Goal: Information Seeking & Learning: Learn about a topic

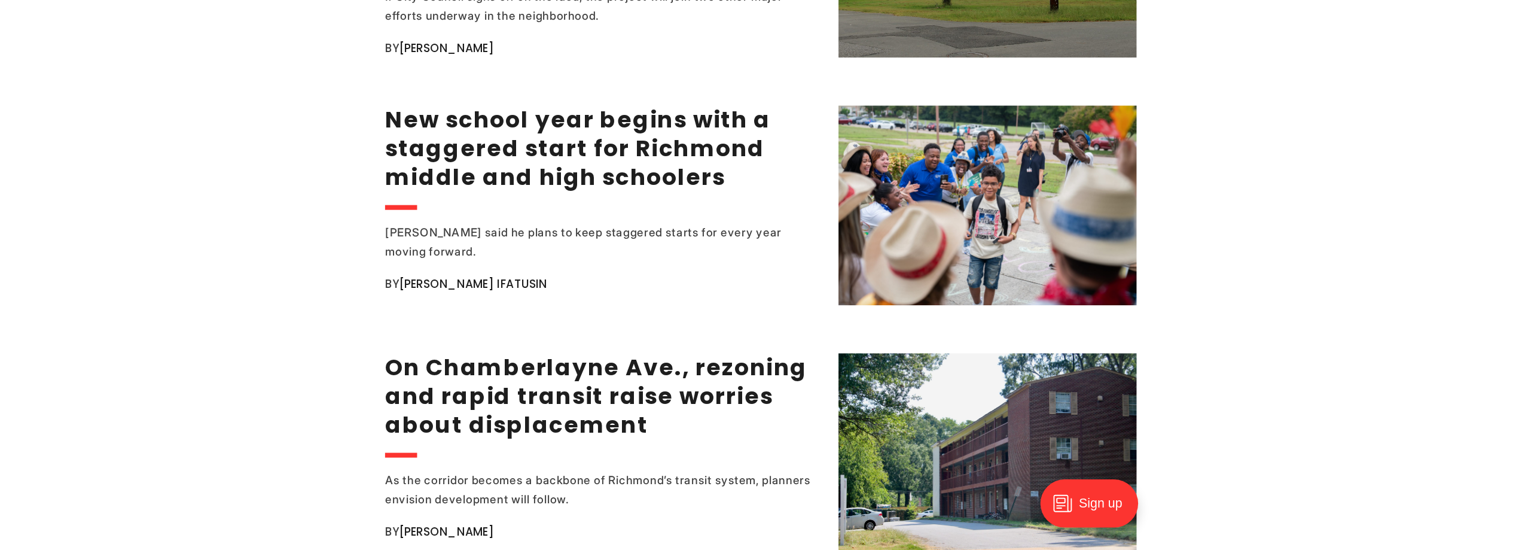
scroll to position [2273, 0]
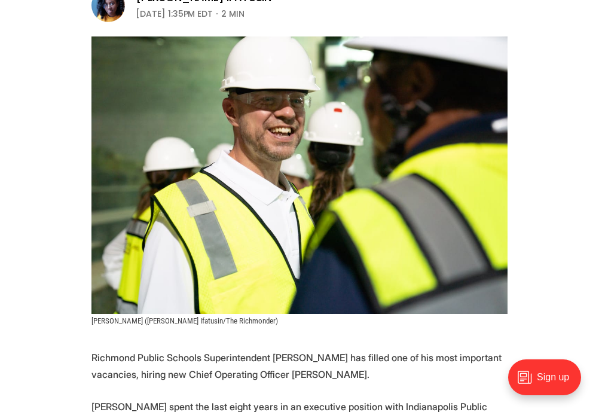
scroll to position [359, 0]
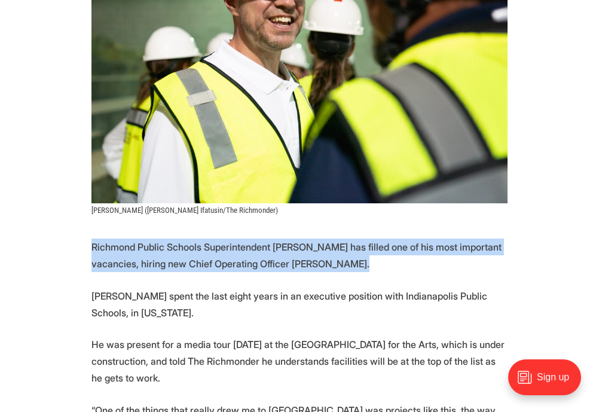
drag, startPoint x: 115, startPoint y: 212, endPoint x: 431, endPoint y: 241, distance: 316.5
click at [431, 241] on p "Richmond Public Schools Superintendent Jason Kamras has filled one of his most …" at bounding box center [300, 255] width 416 height 33
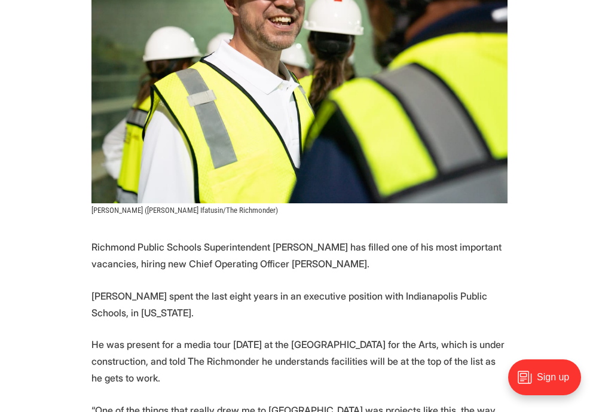
click at [181, 240] on p "Richmond Public Schools Superintendent Jason Kamras has filled one of his most …" at bounding box center [300, 255] width 416 height 33
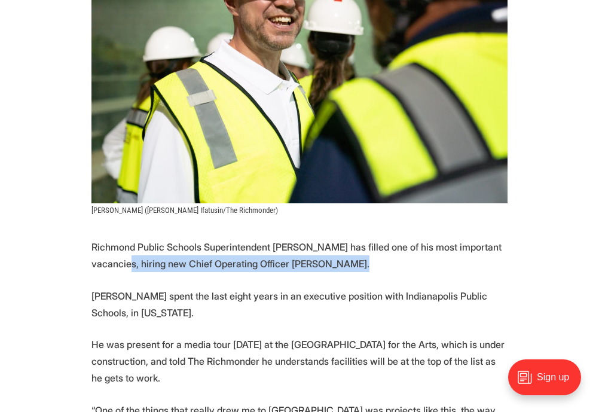
drag, startPoint x: 203, startPoint y: 237, endPoint x: 362, endPoint y: 241, distance: 159.2
click at [362, 241] on p "Richmond Public Schools Superintendent Jason Kamras has filled one of his most …" at bounding box center [300, 255] width 416 height 33
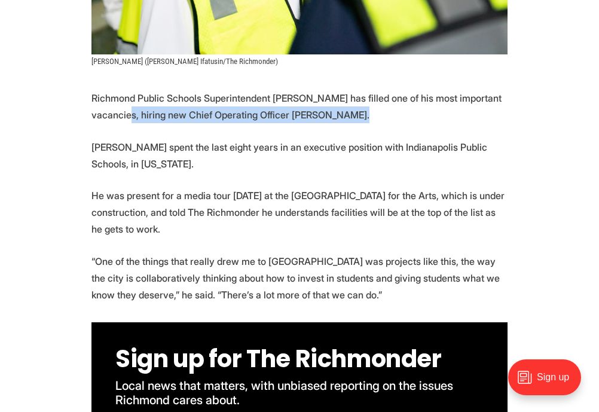
scroll to position [478, 0]
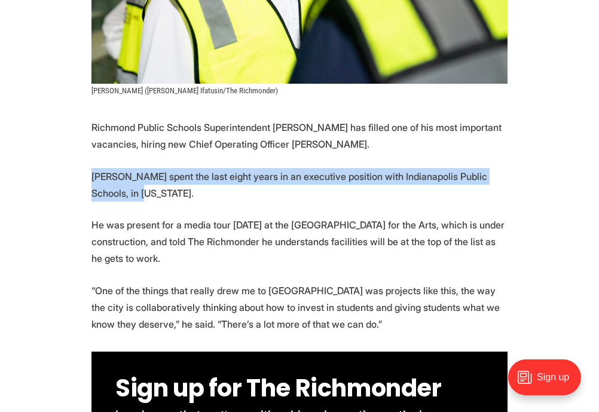
drag, startPoint x: 94, startPoint y: 152, endPoint x: 170, endPoint y: 170, distance: 78.6
click at [171, 170] on p "Herrel spent the last eight years in an executive position with Indianapolis Pu…" at bounding box center [300, 184] width 416 height 33
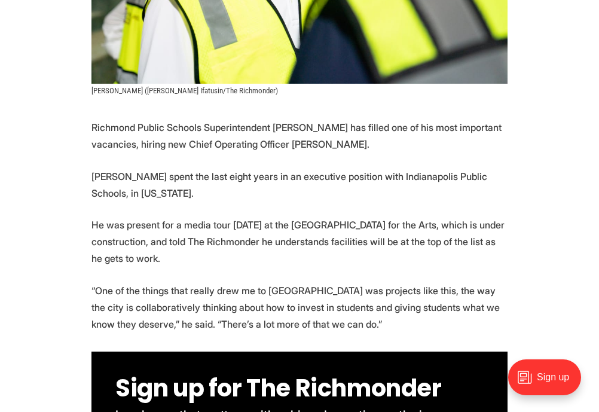
drag, startPoint x: 106, startPoint y: 196, endPoint x: 234, endPoint y: 233, distance: 133.1
click at [234, 233] on p "He was present for a media tour Friday at the new Richmond High School for the …" at bounding box center [300, 242] width 416 height 50
drag, startPoint x: 167, startPoint y: 213, endPoint x: 72, endPoint y: 194, distance: 97.5
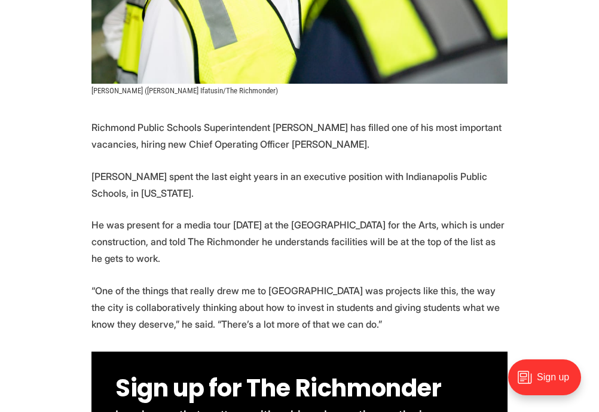
click at [277, 218] on p "He was present for a media tour Friday at the new Richmond High School for the …" at bounding box center [300, 242] width 416 height 50
click at [179, 236] on p "He was present for a media tour Friday at the new Richmond High School for the …" at bounding box center [300, 242] width 416 height 50
click at [167, 233] on p "He was present for a media tour Friday at the new Richmond High School for the …" at bounding box center [300, 242] width 416 height 50
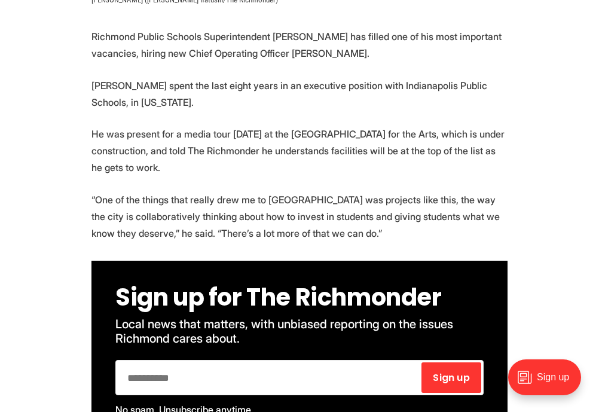
scroll to position [598, 0]
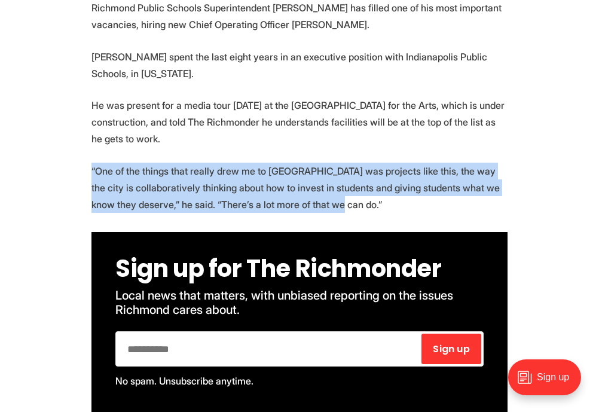
drag, startPoint x: 92, startPoint y: 141, endPoint x: 374, endPoint y: 176, distance: 285.1
click at [374, 176] on p "“One of the things that really drew me to Richmond was projects like this, the …" at bounding box center [300, 188] width 416 height 50
drag, startPoint x: 379, startPoint y: 176, endPoint x: 218, endPoint y: 142, distance: 164.5
click at [218, 163] on p "“One of the things that really drew me to Richmond was projects like this, the …" at bounding box center [300, 188] width 416 height 50
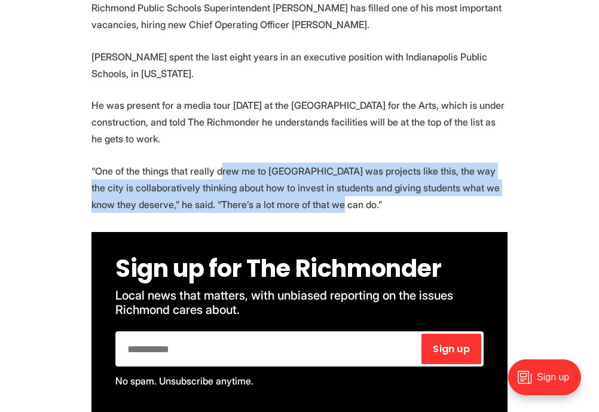
click at [368, 165] on p "“One of the things that really drew me to Richmond was projects like this, the …" at bounding box center [300, 188] width 416 height 50
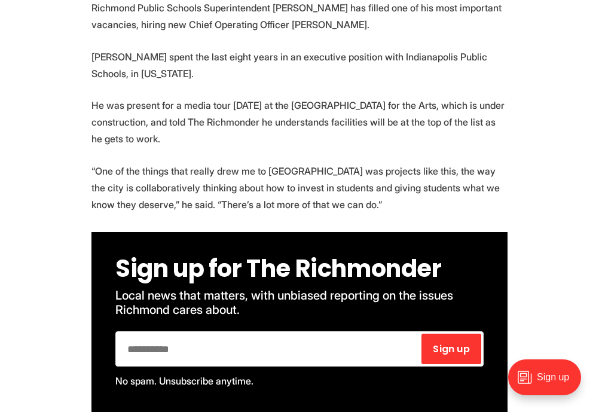
scroll to position [957, 0]
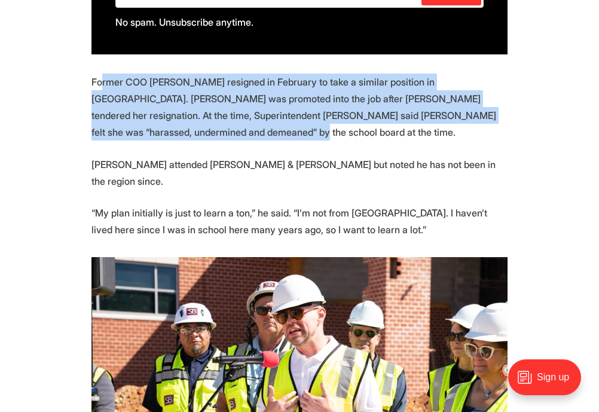
drag, startPoint x: 103, startPoint y: 59, endPoint x: 193, endPoint y: 108, distance: 102.2
click at [193, 108] on p "Former COO Dana Fox resigned in February to take a similar position in Hanover.…" at bounding box center [300, 107] width 416 height 67
drag, startPoint x: 194, startPoint y: 108, endPoint x: 118, endPoint y: 61, distance: 90.0
click at [118, 74] on p "Former COO Dana Fox resigned in February to take a similar position in Hanover.…" at bounding box center [300, 107] width 416 height 67
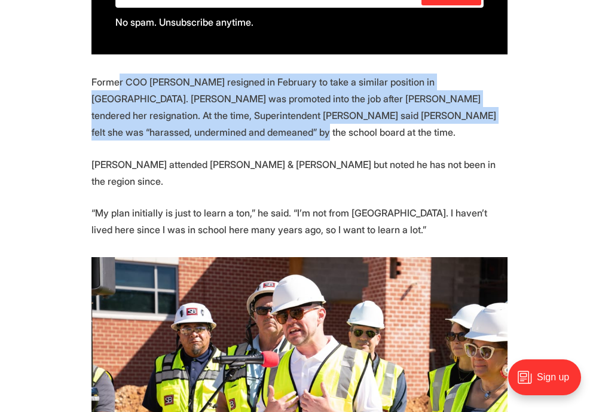
click at [205, 90] on p "Former COO Dana Fox resigned in February to take a similar position in Hanover.…" at bounding box center [300, 107] width 416 height 67
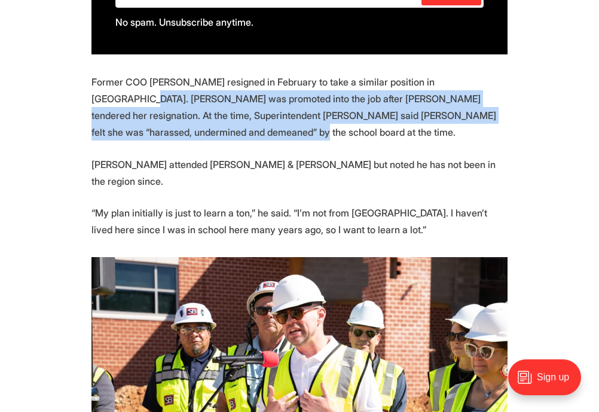
drag, startPoint x: 108, startPoint y: 67, endPoint x: 222, endPoint y: 105, distance: 120.3
click at [222, 105] on p "Former COO Dana Fox resigned in February to take a similar position in Hanover.…" at bounding box center [300, 107] width 416 height 67
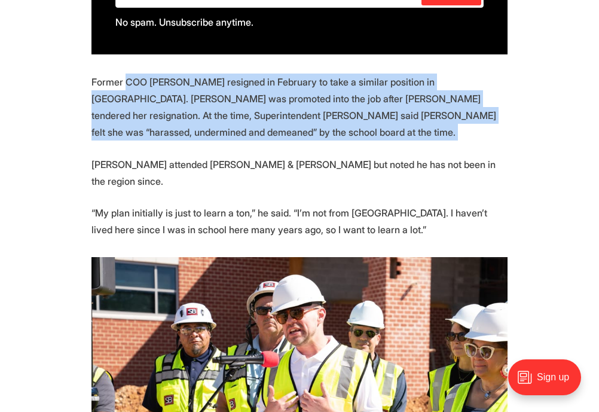
drag, startPoint x: 222, startPoint y: 105, endPoint x: 125, endPoint y: 54, distance: 109.1
click at [125, 74] on p "Former COO Dana Fox resigned in February to take a similar position in Hanover.…" at bounding box center [300, 107] width 416 height 67
click at [173, 76] on p "Former COO Dana Fox resigned in February to take a similar position in Hanover.…" at bounding box center [300, 107] width 416 height 67
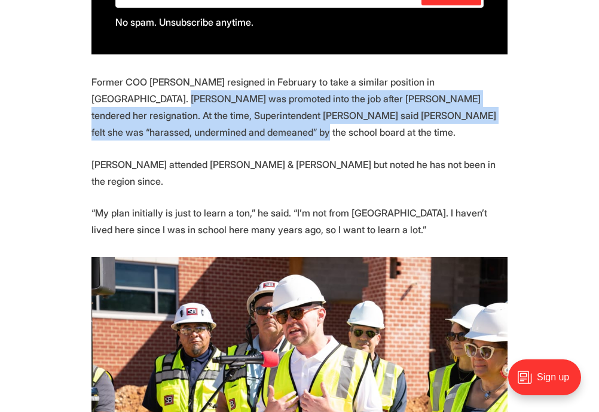
drag, startPoint x: 127, startPoint y: 74, endPoint x: 278, endPoint y: 106, distance: 153.6
click at [278, 106] on p "Former COO Dana Fox resigned in February to take a similar position in Hanover.…" at bounding box center [300, 107] width 416 height 67
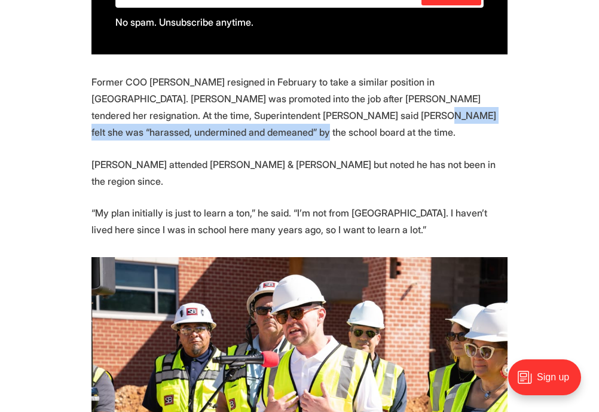
drag, startPoint x: 299, startPoint y: 108, endPoint x: 312, endPoint y: 94, distance: 19.0
click at [312, 94] on p "Former COO Dana Fox resigned in February to take a similar position in Hanover.…" at bounding box center [300, 107] width 416 height 67
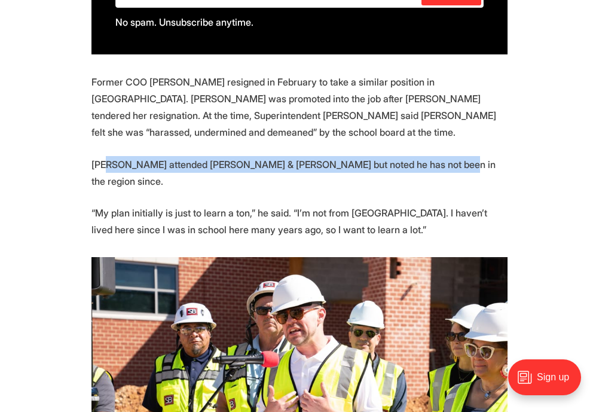
drag, startPoint x: 106, startPoint y: 137, endPoint x: 467, endPoint y: 151, distance: 360.3
click at [467, 151] on section "Richmond Public Schools Superintendent Jason Kamras has filled one of his most …" at bounding box center [299, 228] width 599 height 1175
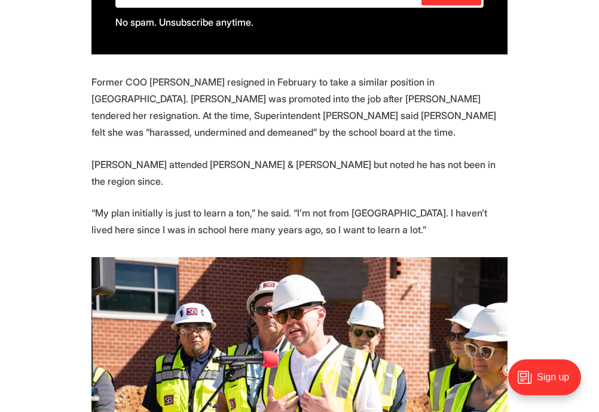
click at [352, 199] on section "Richmond Public Schools Superintendent Jason Kamras has filled one of his most …" at bounding box center [299, 228] width 599 height 1175
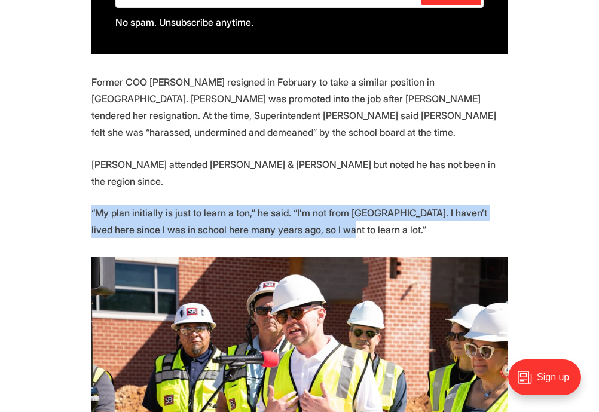
drag, startPoint x: 110, startPoint y: 172, endPoint x: 316, endPoint y: 190, distance: 206.6
click at [315, 190] on section "Richmond Public Schools Superintendent Jason Kamras has filled one of his most …" at bounding box center [299, 228] width 599 height 1175
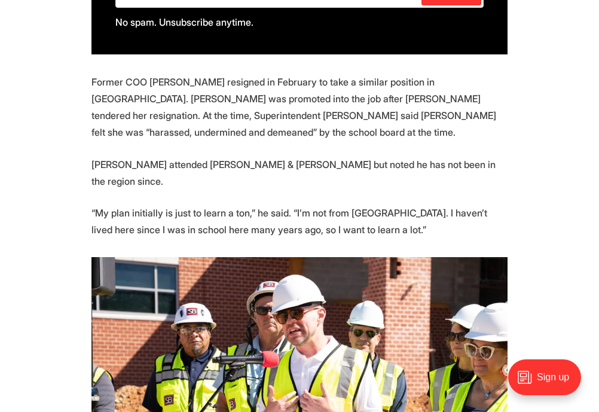
click at [340, 205] on p "“My plan initially is just to learn a ton,” he said. “I’m not from Richmond. I …" at bounding box center [300, 221] width 416 height 33
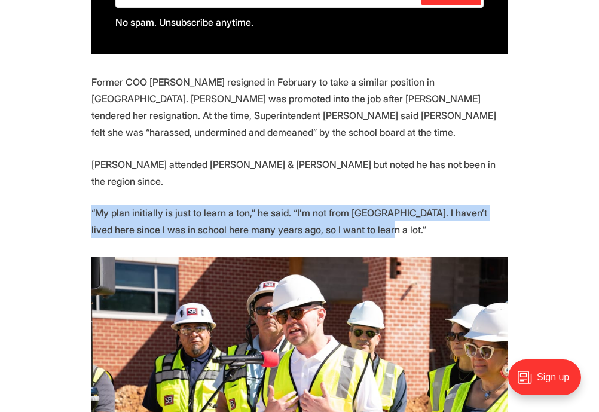
drag, startPoint x: 353, startPoint y: 193, endPoint x: 80, endPoint y: 173, distance: 274.6
click at [80, 173] on section "Richmond Public Schools Superintendent Jason Kamras has filled one of his most …" at bounding box center [299, 228] width 599 height 1175
click at [355, 205] on p "“My plan initially is just to learn a ton,” he said. “I’m not from Richmond. I …" at bounding box center [300, 221] width 416 height 33
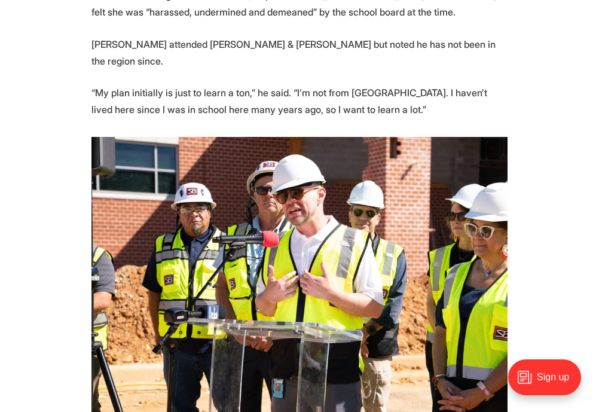
scroll to position [1316, 0]
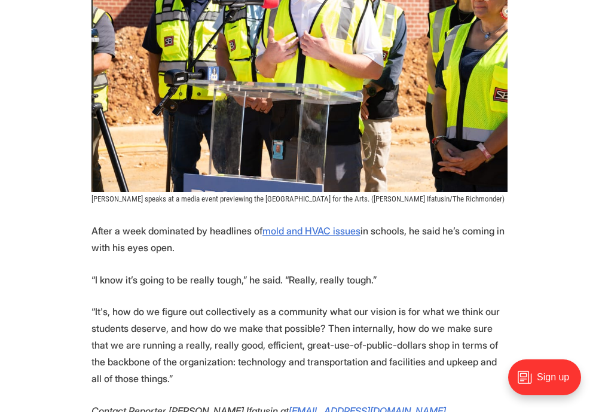
drag, startPoint x: 86, startPoint y: 180, endPoint x: 93, endPoint y: 184, distance: 8.0
drag, startPoint x: 184, startPoint y: 195, endPoint x: 249, endPoint y: 200, distance: 64.8
click at [217, 222] on p "After a week dominated by headlines of mold and HVAC issues in schools, he said…" at bounding box center [300, 238] width 416 height 33
click at [249, 222] on p "After a week dominated by headlines of mold and HVAC issues in schools, he said…" at bounding box center [300, 238] width 416 height 33
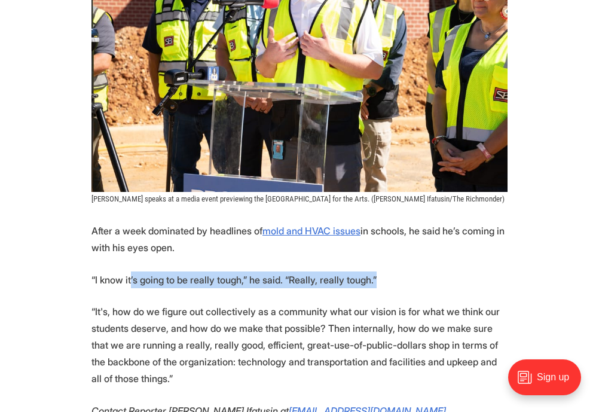
drag, startPoint x: 298, startPoint y: 240, endPoint x: 396, endPoint y: 251, distance: 98.7
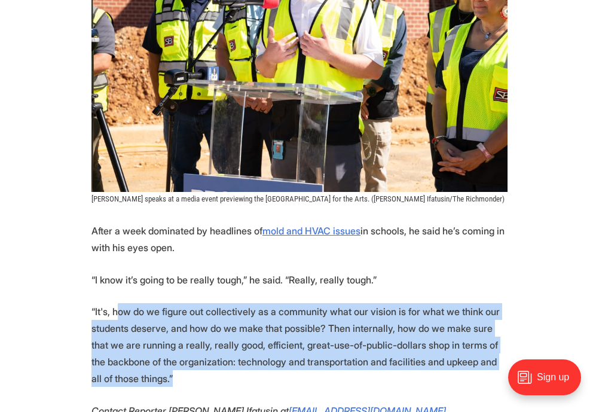
drag, startPoint x: 198, startPoint y: 278, endPoint x: 298, endPoint y: 335, distance: 114.9
click at [298, 335] on p "“It's, how do we figure out collectively as a community what our vision is for …" at bounding box center [300, 345] width 416 height 84
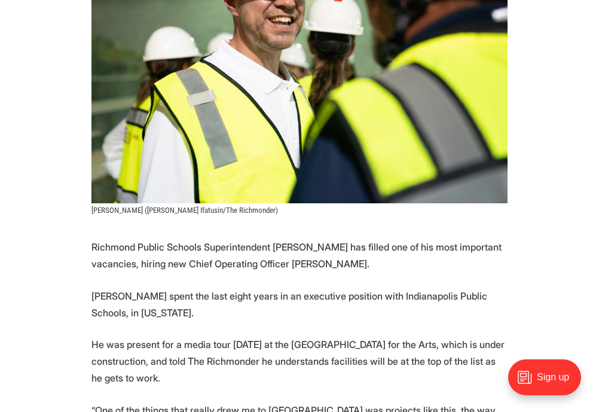
scroll to position [0, 0]
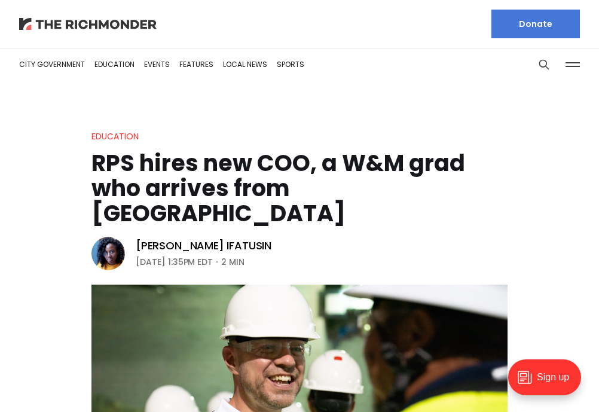
click at [106, 28] on img at bounding box center [88, 24] width 138 height 12
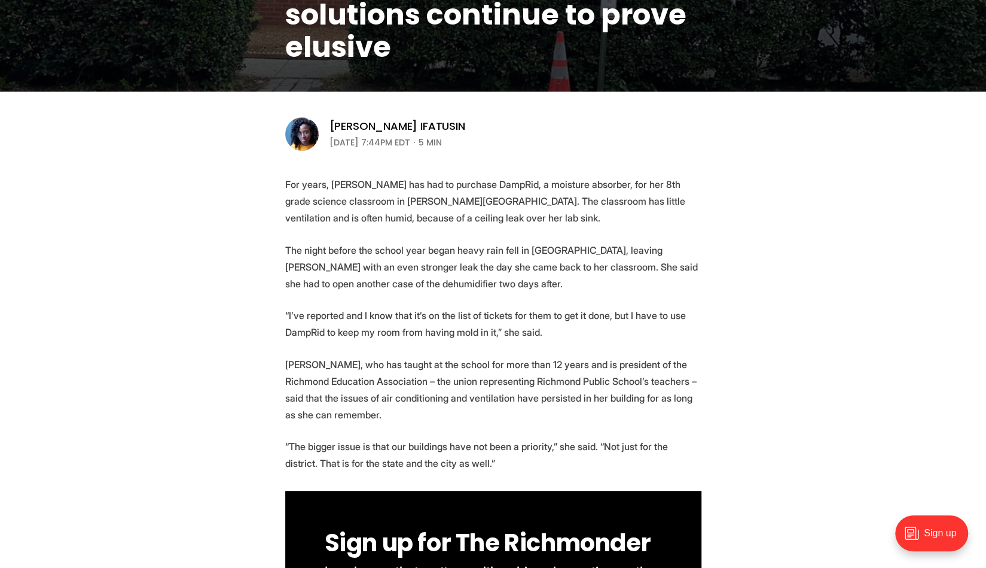
scroll to position [359, 0]
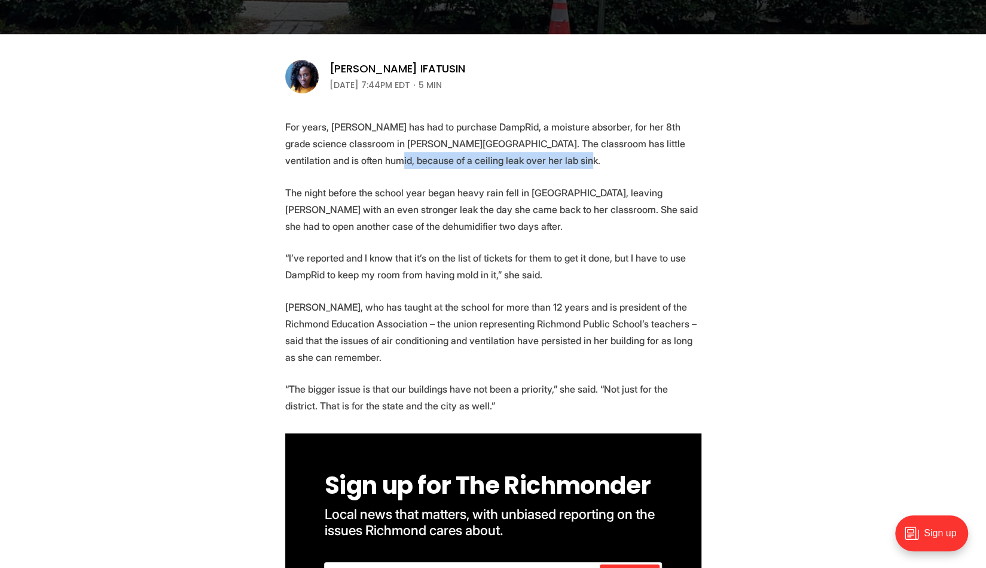
drag, startPoint x: 325, startPoint y: 156, endPoint x: 511, endPoint y: 158, distance: 186.0
click at [511, 158] on p "For years, Andrea Bryant has had to purchase DampRid, a moisture absorber, for …" at bounding box center [493, 143] width 416 height 50
click at [539, 164] on p "For years, Andrea Bryant has had to purchase DampRid, a moisture absorber, for …" at bounding box center [493, 143] width 416 height 50
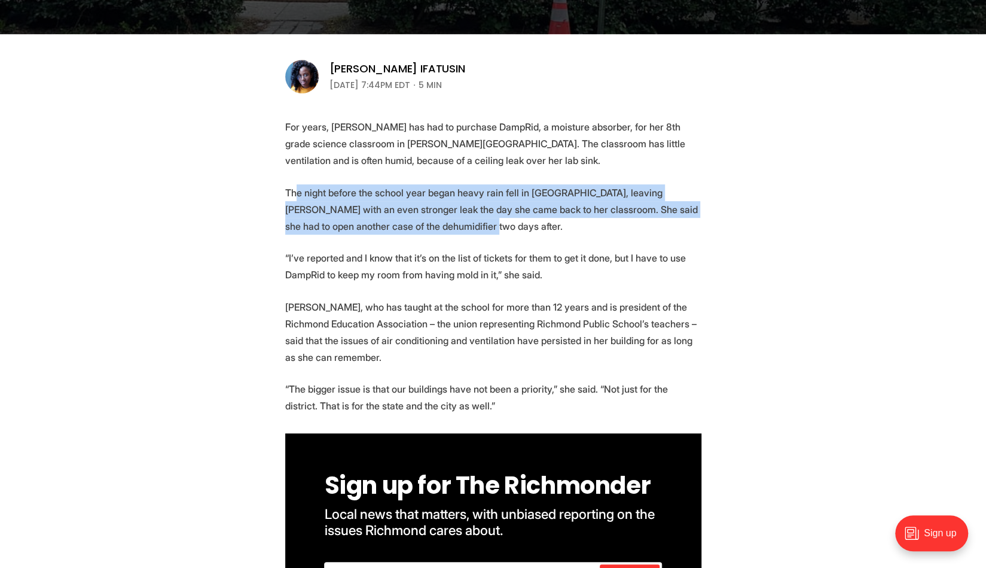
drag, startPoint x: 298, startPoint y: 191, endPoint x: 502, endPoint y: 234, distance: 208.5
click at [502, 234] on p "The night before the school year began heavy rain fell in Richmond, leaving Bry…" at bounding box center [493, 209] width 416 height 50
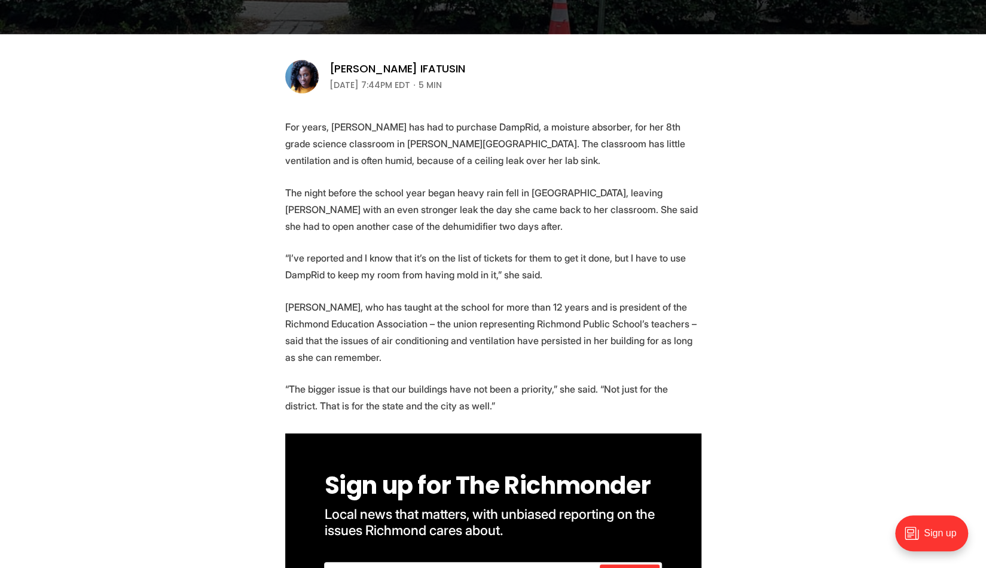
drag, startPoint x: 331, startPoint y: 257, endPoint x: 541, endPoint y: 275, distance: 210.1
click at [541, 275] on p "“I’ve reported and I know that it’s on the list of tickets for them to get it d…" at bounding box center [493, 265] width 416 height 33
drag, startPoint x: 483, startPoint y: 269, endPoint x: 449, endPoint y: 263, distance: 35.3
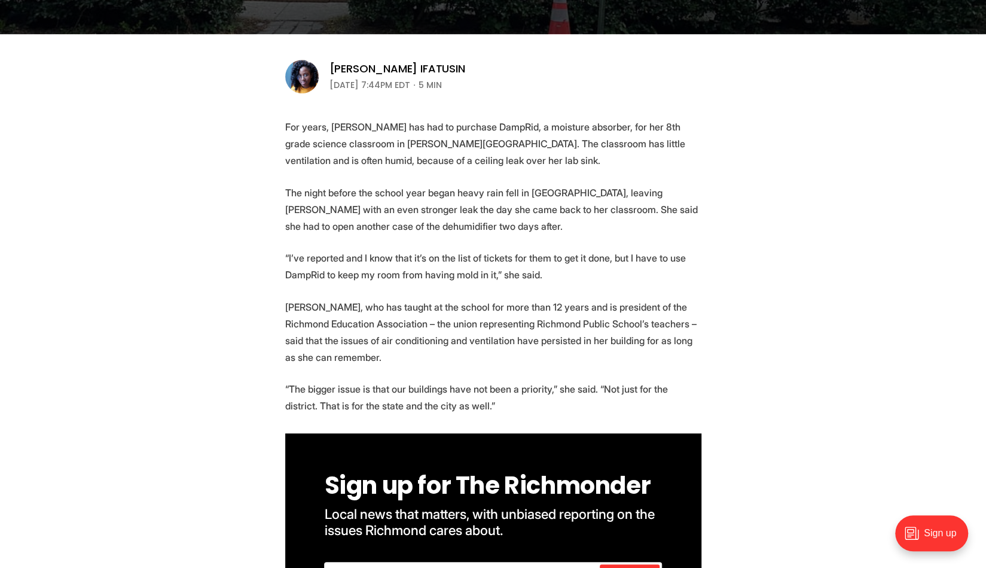
click at [449, 263] on p "“I’ve reported and I know that it’s on the list of tickets for them to get it d…" at bounding box center [493, 265] width 416 height 33
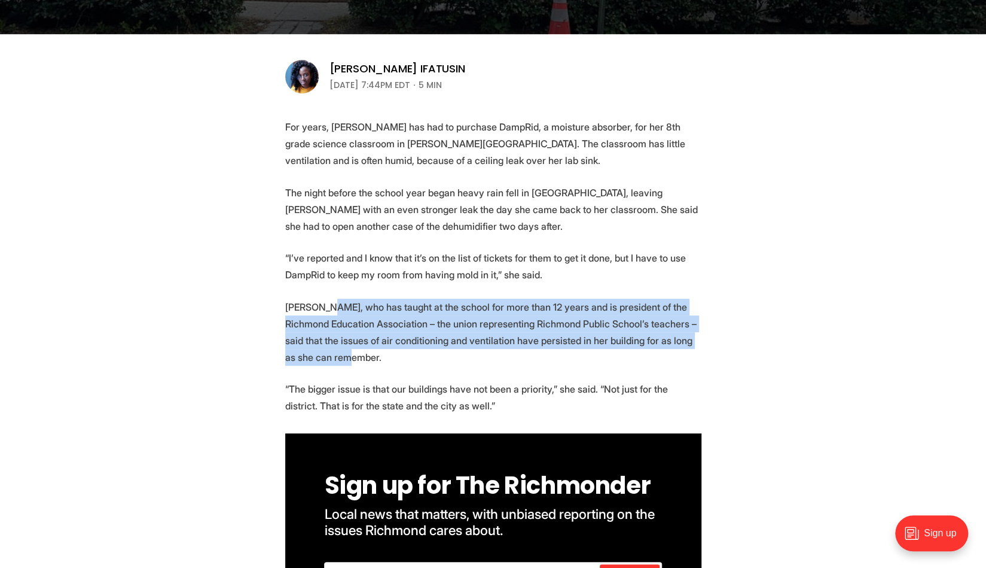
drag, startPoint x: 327, startPoint y: 307, endPoint x: 413, endPoint y: 364, distance: 102.9
click at [413, 364] on p "Bryant, who has taught at the school for more than 12 years and is president of…" at bounding box center [493, 331] width 416 height 67
click at [427, 363] on p "Bryant, who has taught at the school for more than 12 years and is president of…" at bounding box center [493, 331] width 416 height 67
drag, startPoint x: 339, startPoint y: 355, endPoint x: 254, endPoint y: 311, distance: 95.5
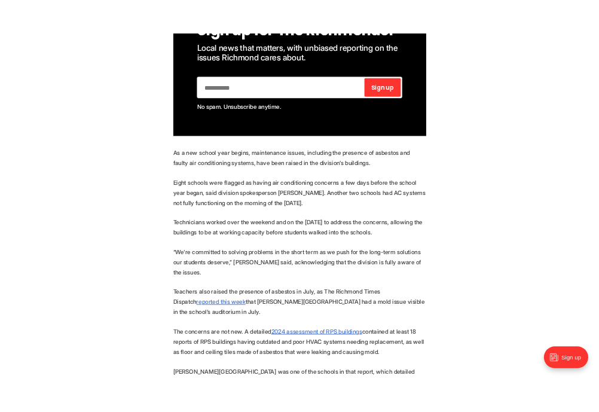
scroll to position [837, 0]
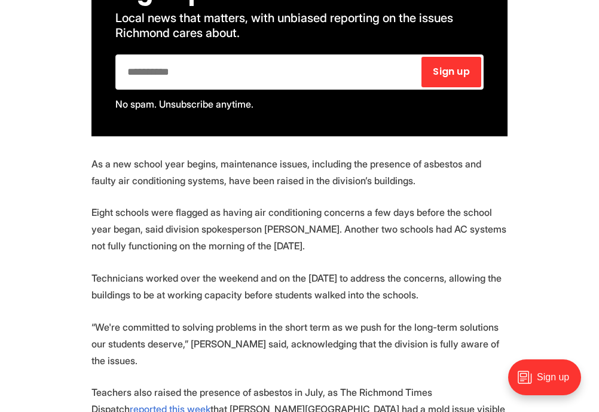
drag, startPoint x: 162, startPoint y: 274, endPoint x: 453, endPoint y: 304, distance: 292.8
click at [428, 292] on p "Technicians worked over the weekend and on the first day of school to address t…" at bounding box center [300, 286] width 416 height 33
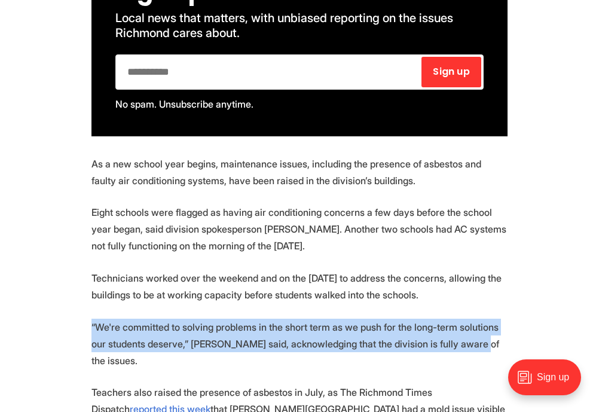
drag, startPoint x: 128, startPoint y: 321, endPoint x: 455, endPoint y: 355, distance: 328.3
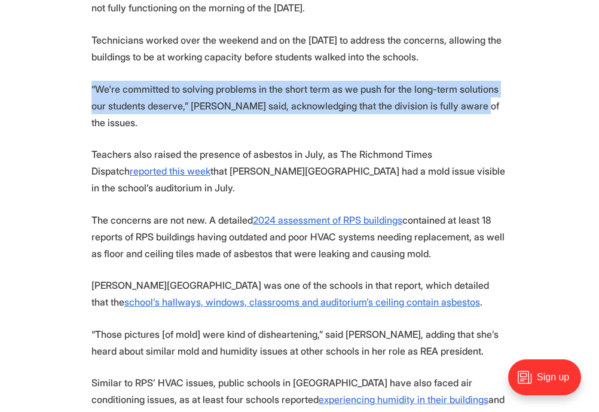
scroll to position [1077, 0]
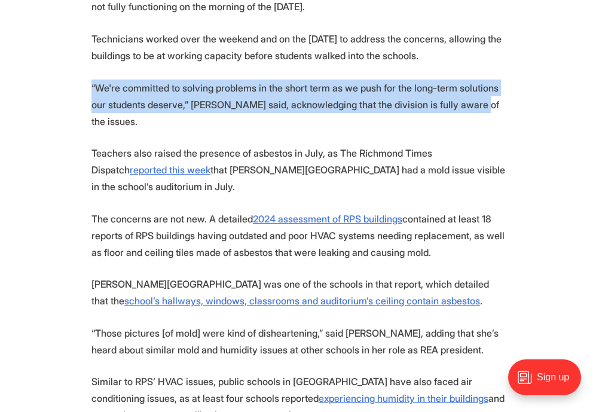
drag, startPoint x: 379, startPoint y: 234, endPoint x: 436, endPoint y: 243, distance: 58.2
drag, startPoint x: 91, startPoint y: 265, endPoint x: 458, endPoint y: 288, distance: 368.0
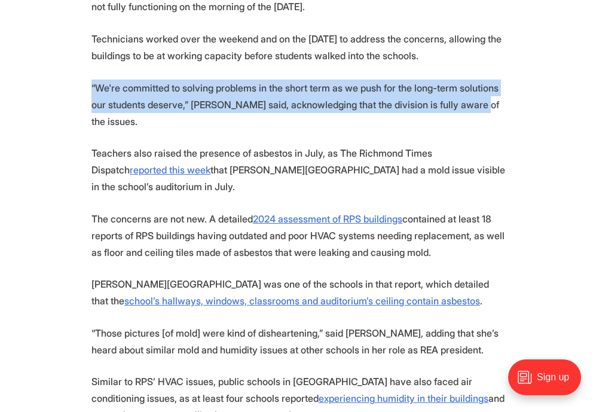
drag, startPoint x: 408, startPoint y: 294, endPoint x: 20, endPoint y: 274, distance: 388.1
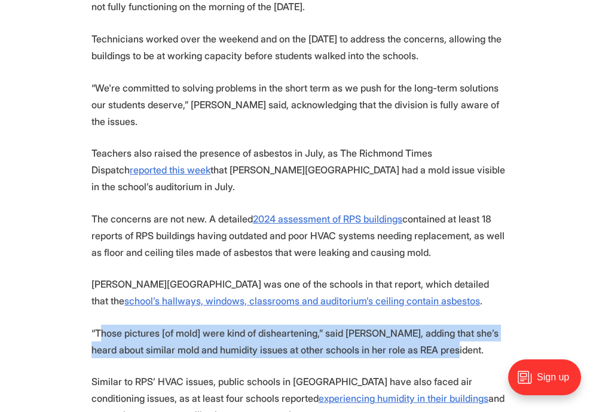
drag, startPoint x: 101, startPoint y: 310, endPoint x: 459, endPoint y: 335, distance: 359.1
click at [459, 335] on p "“Those pictures [of mold] were kind of disheartening,” said Bryant, adding that…" at bounding box center [300, 341] width 416 height 33
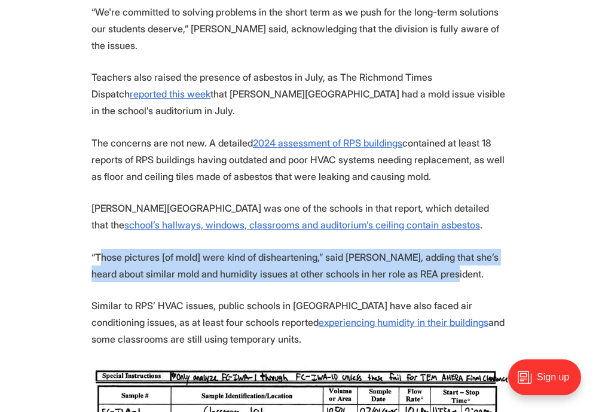
scroll to position [1196, 0]
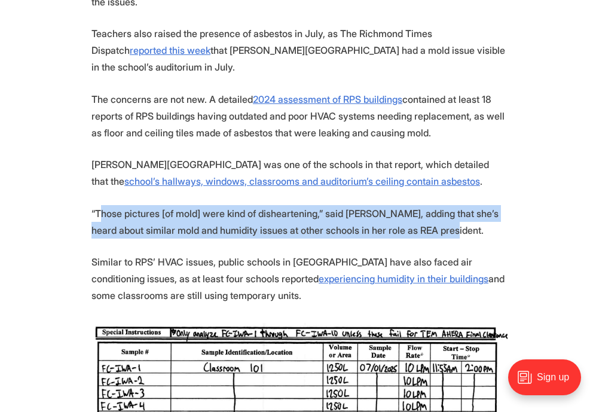
drag, startPoint x: 116, startPoint y: 250, endPoint x: 301, endPoint y: 285, distance: 188.6
click at [301, 285] on p "Similar to RPS’ HVAC issues, public schools in Henrico County have also faced a…" at bounding box center [300, 279] width 416 height 50
drag, startPoint x: 325, startPoint y: 286, endPoint x: 64, endPoint y: 248, distance: 263.5
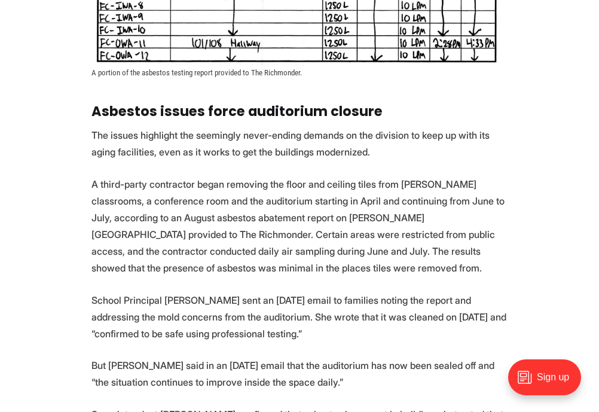
scroll to position [1675, 0]
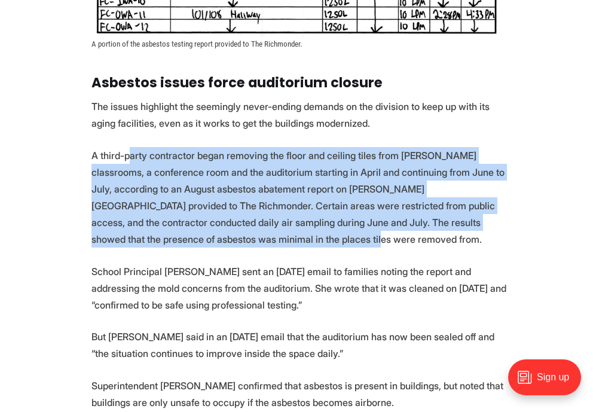
drag, startPoint x: 127, startPoint y: 130, endPoint x: 291, endPoint y: 227, distance: 190.4
click at [291, 227] on section "For years, Andrea Bryant has had to purchase DampRid, a moisture absorber, for …" at bounding box center [299, 2] width 599 height 2398
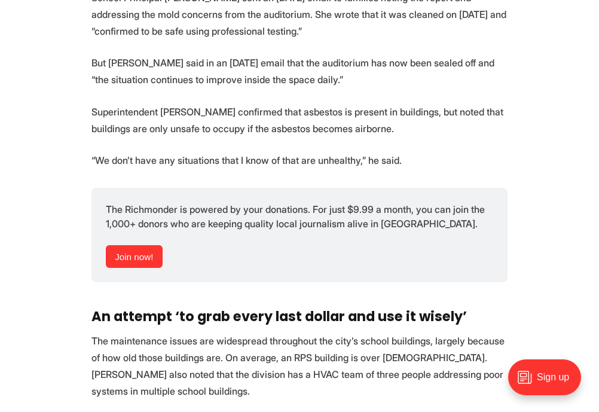
scroll to position [2034, 0]
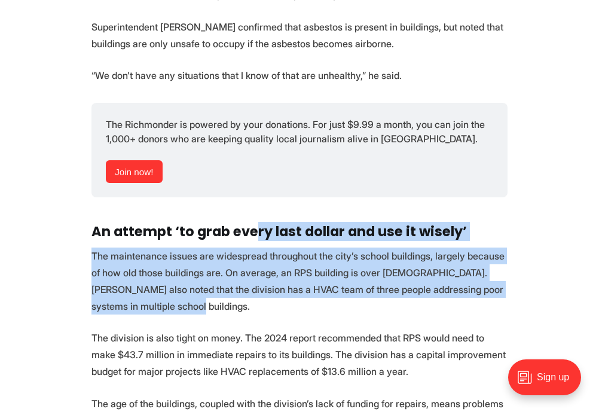
drag, startPoint x: 259, startPoint y: 228, endPoint x: 473, endPoint y: 301, distance: 226.4
click at [456, 291] on p "The maintenance issues are widespread throughout the city’s school buildings, l…" at bounding box center [300, 281] width 416 height 67
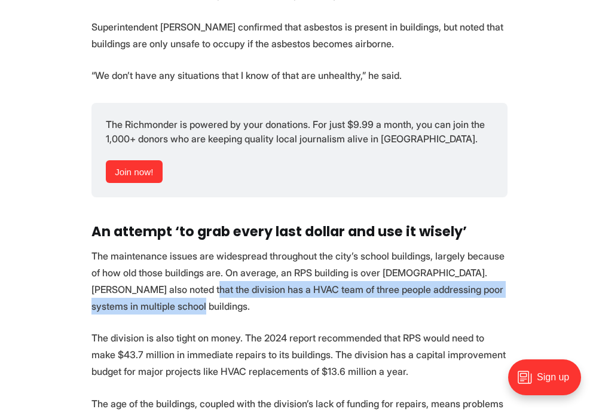
drag, startPoint x: 172, startPoint y: 273, endPoint x: 217, endPoint y: 298, distance: 51.2
click at [217, 298] on p "The maintenance issues are widespread throughout the city’s school buildings, l…" at bounding box center [300, 281] width 416 height 67
click at [216, 295] on p "The maintenance issues are widespread throughout the city’s school buildings, l…" at bounding box center [300, 281] width 416 height 67
drag, startPoint x: 212, startPoint y: 289, endPoint x: 126, endPoint y: 270, distance: 87.5
click at [126, 270] on p "The maintenance issues are widespread throughout the city’s school buildings, l…" at bounding box center [300, 281] width 416 height 67
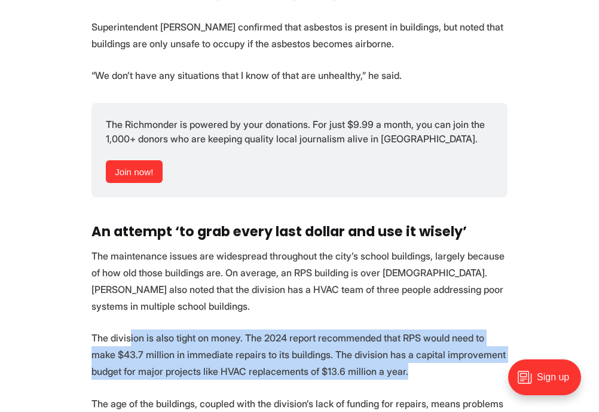
drag, startPoint x: 362, startPoint y: 342, endPoint x: 382, endPoint y: 358, distance: 25.4
click at [382, 358] on p "The division is also tight on money. The 2024 report recommended that RPS would…" at bounding box center [300, 355] width 416 height 50
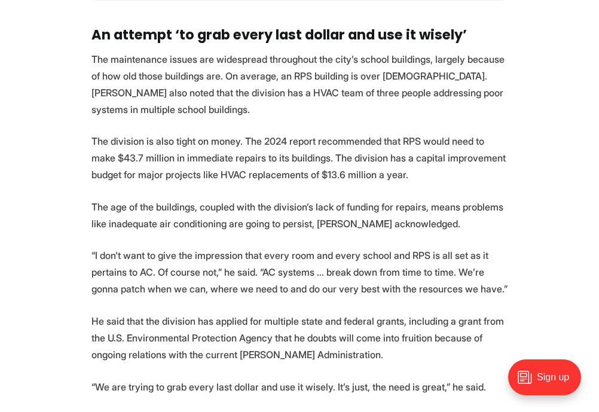
scroll to position [2273, 0]
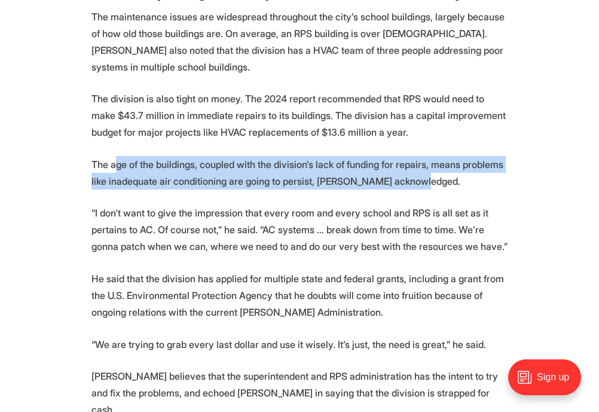
drag, startPoint x: 117, startPoint y: 147, endPoint x: 447, endPoint y: 169, distance: 330.9
click at [447, 169] on p "The age of the buildings, coupled with the division’s lack of funding for repai…" at bounding box center [300, 172] width 416 height 33
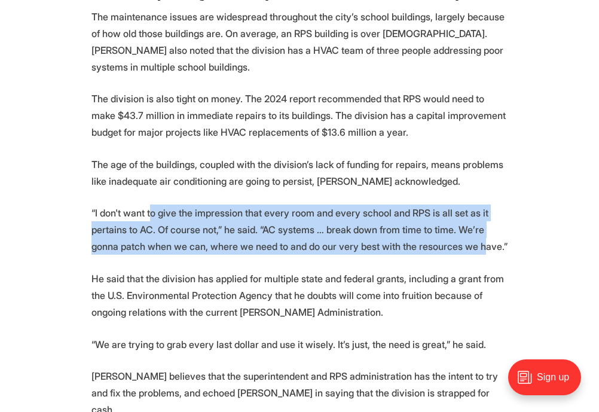
drag, startPoint x: 150, startPoint y: 199, endPoint x: 478, endPoint y: 229, distance: 329.8
click at [478, 229] on p "“I don't want to give the impression that every room and every school and RPS i…" at bounding box center [300, 230] width 416 height 50
click at [444, 224] on p "“I don't want to give the impression that every room and every school and RPS i…" at bounding box center [300, 230] width 416 height 50
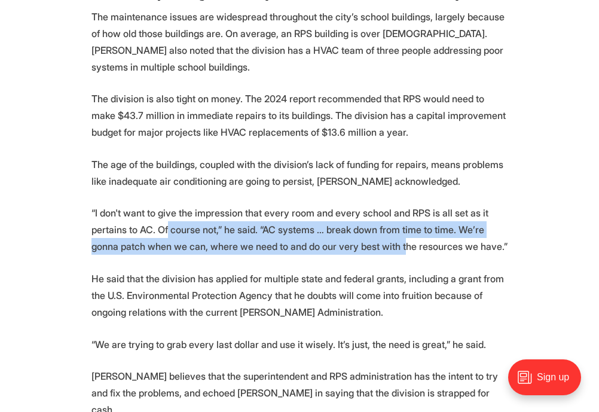
drag, startPoint x: 169, startPoint y: 211, endPoint x: 400, endPoint y: 231, distance: 231.8
click at [400, 231] on p "“I don't want to give the impression that every room and every school and RPS i…" at bounding box center [300, 230] width 416 height 50
click at [313, 224] on p "“I don't want to give the impression that every room and every school and RPS i…" at bounding box center [300, 230] width 416 height 50
click at [249, 214] on p "“I don't want to give the impression that every room and every school and RPS i…" at bounding box center [300, 230] width 416 height 50
click at [347, 218] on p "“I don't want to give the impression that every room and every school and RPS i…" at bounding box center [300, 230] width 416 height 50
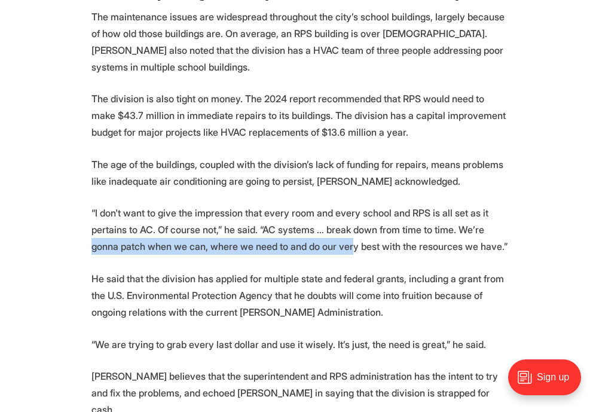
drag, startPoint x: 86, startPoint y: 235, endPoint x: 348, endPoint y: 236, distance: 262.0
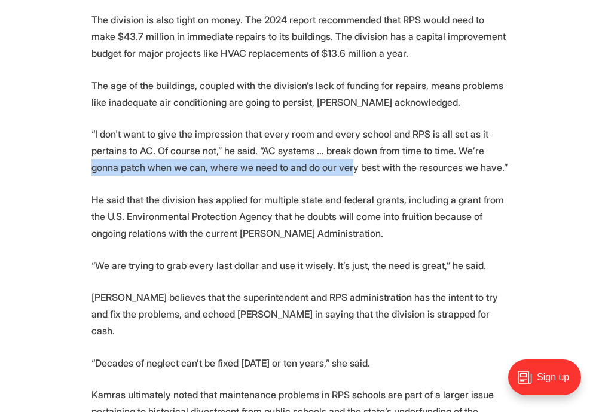
scroll to position [2392, 0]
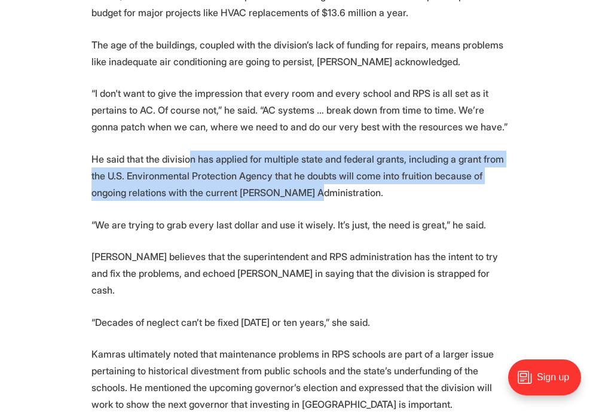
drag, startPoint x: 189, startPoint y: 142, endPoint x: 306, endPoint y: 182, distance: 123.7
click at [306, 182] on p "He said that the division has applied for multiple state and federal grants, in…" at bounding box center [300, 176] width 416 height 50
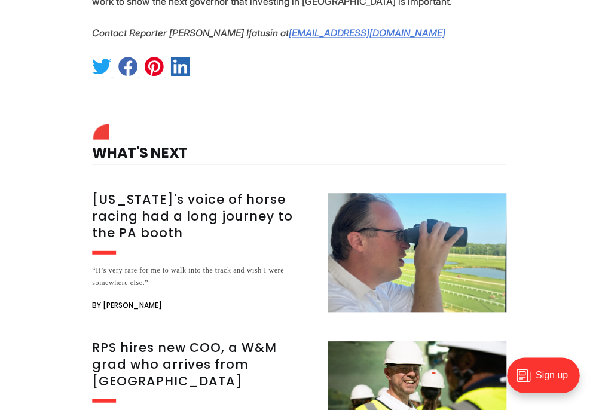
scroll to position [2751, 0]
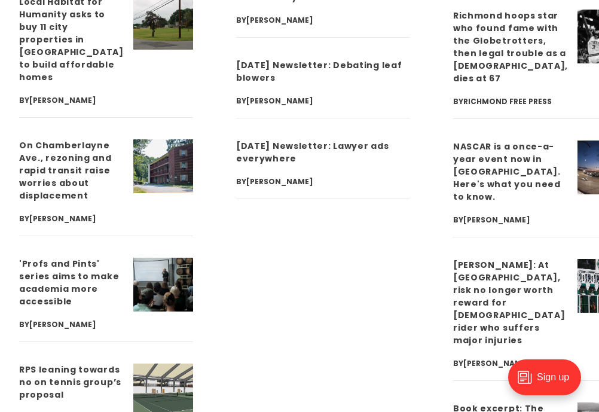
scroll to position [4187, 0]
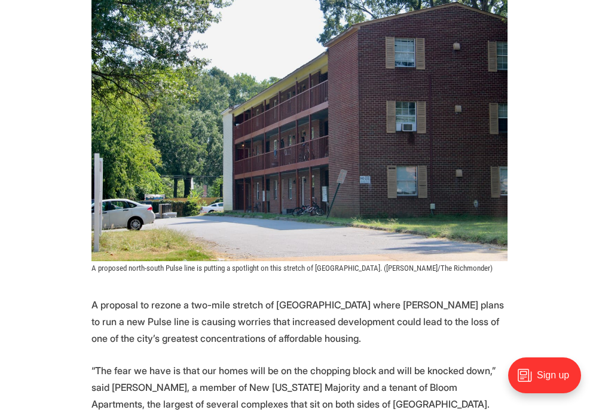
scroll to position [478, 0]
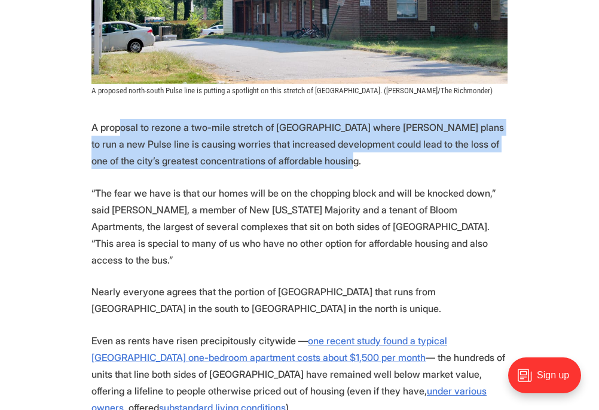
drag, startPoint x: 180, startPoint y: 123, endPoint x: 358, endPoint y: 156, distance: 181.4
click at [358, 156] on p "A proposal to rezone a two-mile stretch of [GEOGRAPHIC_DATA] where [PERSON_NAME…" at bounding box center [300, 144] width 416 height 50
click at [386, 164] on p "A proposal to rezone a two-mile stretch of [GEOGRAPHIC_DATA] where [PERSON_NAME…" at bounding box center [300, 144] width 416 height 50
drag, startPoint x: 386, startPoint y: 166, endPoint x: 61, endPoint y: 126, distance: 327.3
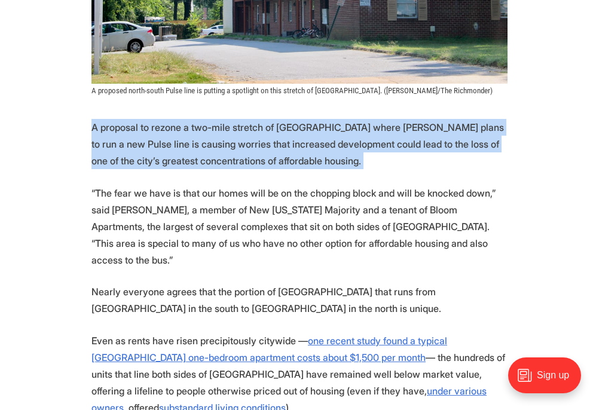
click at [272, 158] on p "A proposal to rezone a two-mile stretch of [GEOGRAPHIC_DATA] where [PERSON_NAME…" at bounding box center [300, 144] width 416 height 50
drag, startPoint x: 211, startPoint y: 152, endPoint x: 167, endPoint y: 126, distance: 50.7
click at [167, 126] on p "A proposal to rezone a two-mile stretch of [GEOGRAPHIC_DATA] where [PERSON_NAME…" at bounding box center [300, 144] width 416 height 50
click at [276, 155] on p "A proposal to rezone a two-mile stretch of Chamberlayne Avenue where Richmond p…" at bounding box center [300, 144] width 416 height 50
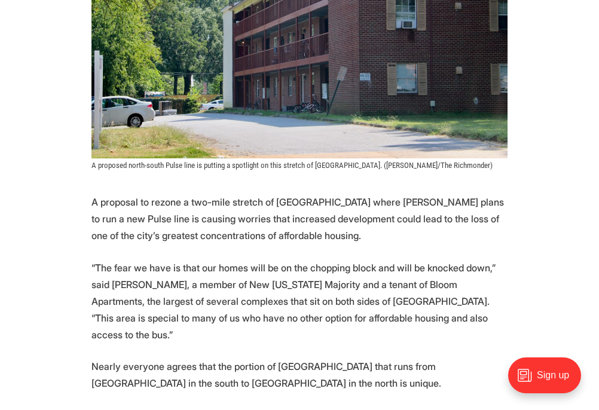
scroll to position [359, 0]
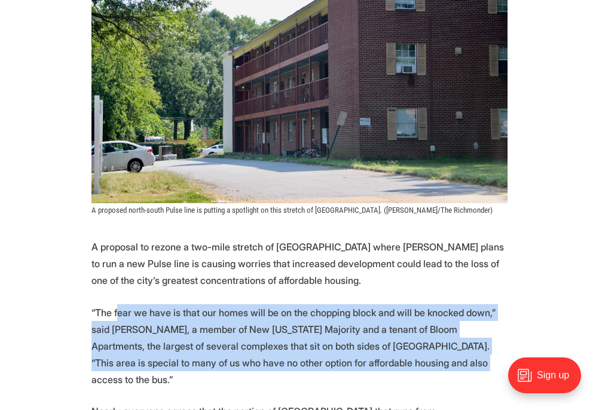
drag, startPoint x: 315, startPoint y: 324, endPoint x: 378, endPoint y: 364, distance: 75.0
click at [378, 364] on p "“The fear we have is that our homes will be on the chopping block and will be k…" at bounding box center [300, 346] width 416 height 84
click at [380, 363] on p "“The fear we have is that our homes will be on the chopping block and will be k…" at bounding box center [300, 346] width 416 height 84
drag, startPoint x: 447, startPoint y: 355, endPoint x: 90, endPoint y: 298, distance: 361.7
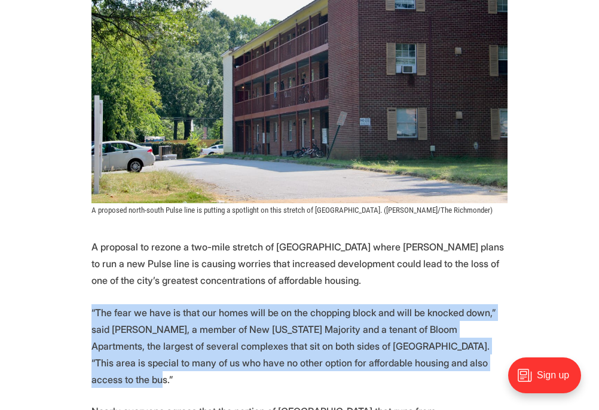
scroll to position [598, 0]
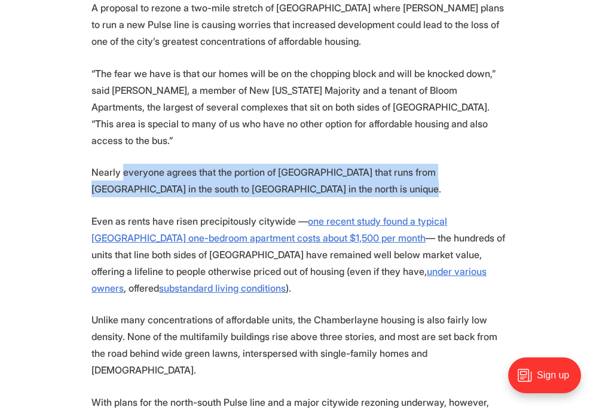
drag, startPoint x: 224, startPoint y: 156, endPoint x: 398, endPoint y: 173, distance: 174.9
click at [398, 173] on p "Nearly everyone agrees that the portion of Chamberlayne that runs from Brooklan…" at bounding box center [300, 180] width 416 height 33
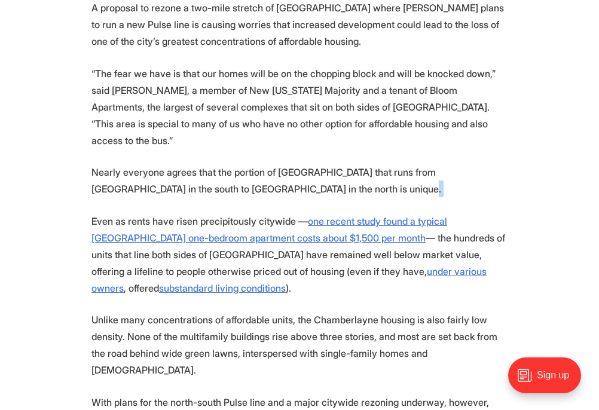
click at [398, 172] on p "Nearly everyone agrees that the portion of Chamberlayne that runs from Brooklan…" at bounding box center [300, 180] width 416 height 33
drag, startPoint x: 129, startPoint y: 237, endPoint x: 224, endPoint y: 266, distance: 99.7
click at [224, 266] on p "Even as rents have risen precipitously citywide — one recent study found a typi…" at bounding box center [300, 255] width 416 height 84
drag, startPoint x: 219, startPoint y: 272, endPoint x: 153, endPoint y: 238, distance: 73.8
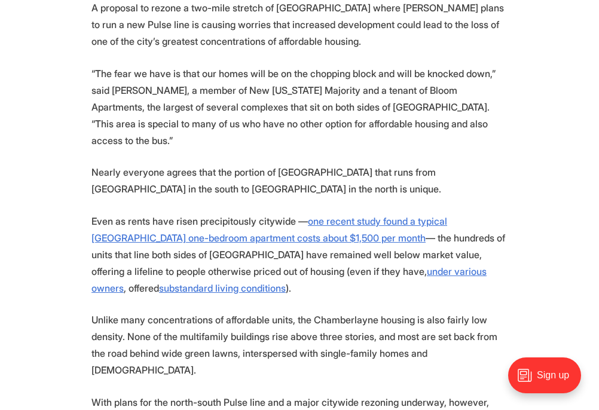
click at [153, 238] on p "Even as rents have risen precipitously citywide — one recent study found a typi…" at bounding box center [300, 255] width 416 height 84
click at [217, 271] on p "Even as rents have risen precipitously citywide — one recent study found a typi…" at bounding box center [300, 255] width 416 height 84
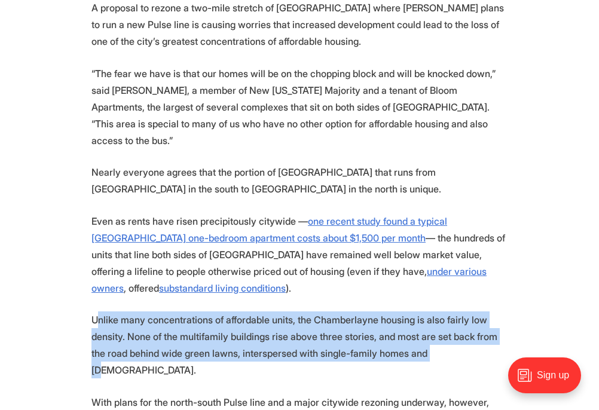
drag, startPoint x: 101, startPoint y: 297, endPoint x: 417, endPoint y: 342, distance: 319.6
click at [417, 342] on p "Unlike many concentrations of affordable units, the Chamberlayne housing is als…" at bounding box center [300, 345] width 416 height 67
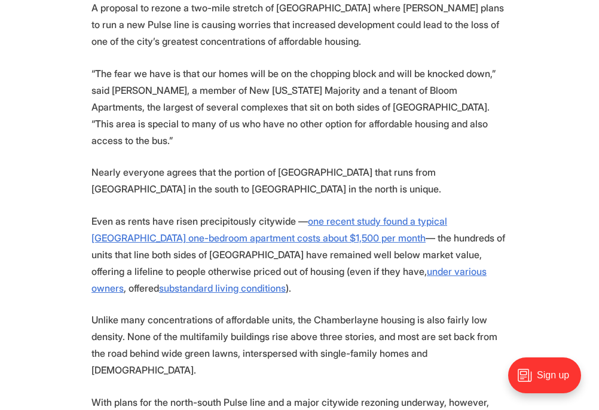
click at [436, 340] on p "Unlike many concentrations of affordable units, the Chamberlayne housing is als…" at bounding box center [300, 345] width 416 height 67
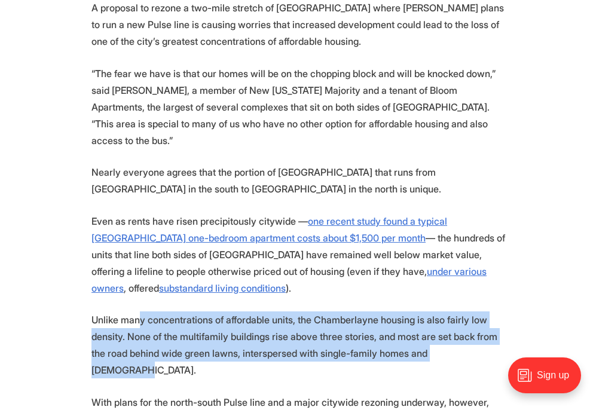
drag, startPoint x: 466, startPoint y: 336, endPoint x: 173, endPoint y: 303, distance: 294.9
click at [141, 312] on p "Unlike many concentrations of affordable units, the Chamberlayne housing is als…" at bounding box center [300, 345] width 416 height 67
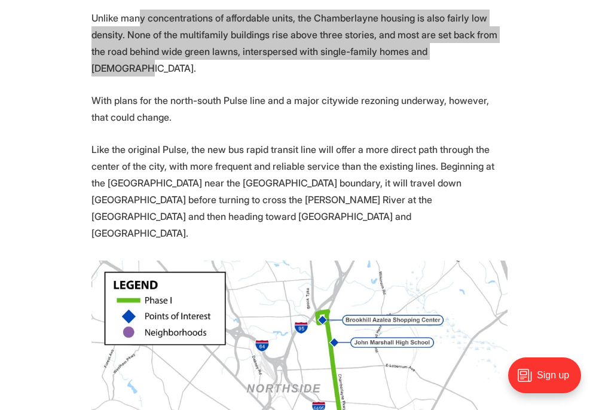
scroll to position [837, 0]
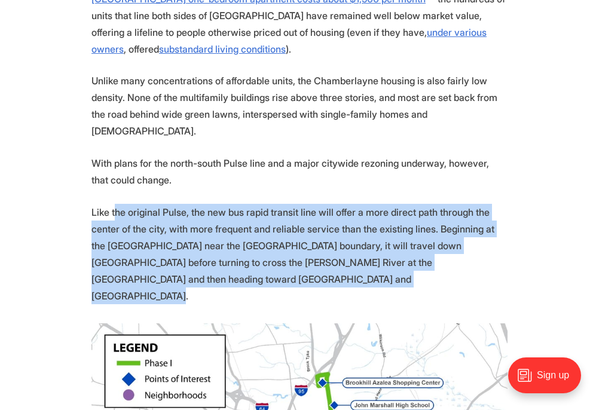
drag, startPoint x: 157, startPoint y: 179, endPoint x: 415, endPoint y: 254, distance: 268.2
click at [415, 254] on p "Like the original Pulse, the new bus rapid transit line will offer a more direc…" at bounding box center [300, 254] width 416 height 100
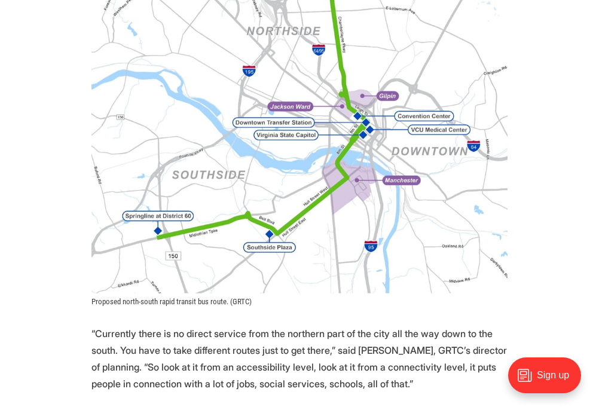
scroll to position [1316, 0]
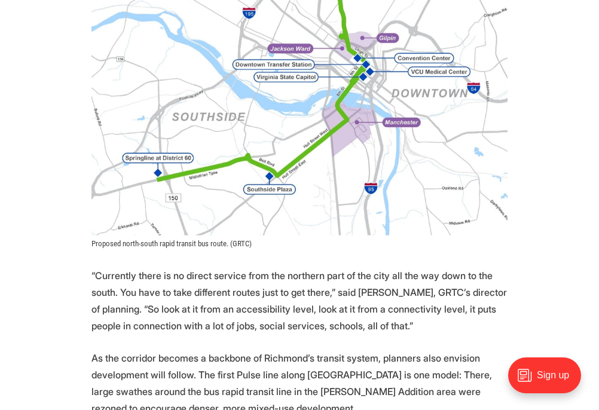
drag, startPoint x: 152, startPoint y: 215, endPoint x: 416, endPoint y: 270, distance: 270.2
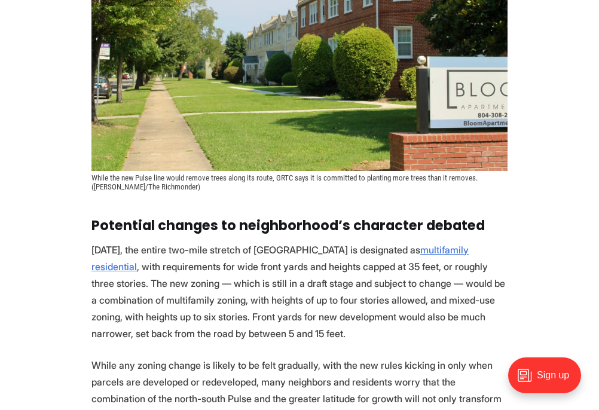
scroll to position [2034, 0]
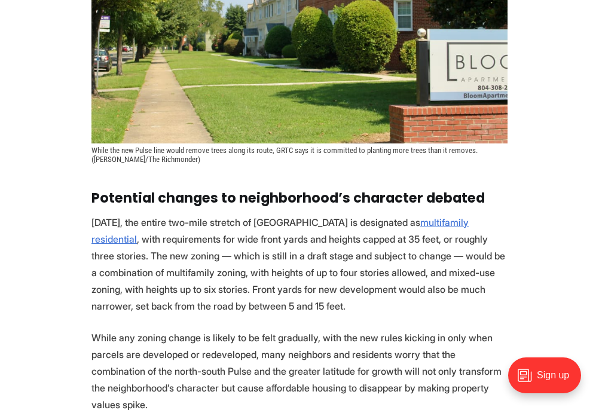
drag, startPoint x: 227, startPoint y: 214, endPoint x: 350, endPoint y: 263, distance: 132.4
click at [350, 263] on p "Today, the entire two-mile stretch of Chamberlayne is designated as multifamily…" at bounding box center [300, 264] width 416 height 100
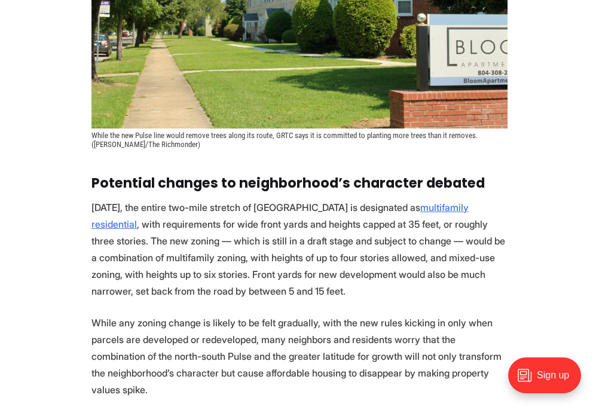
scroll to position [2153, 0]
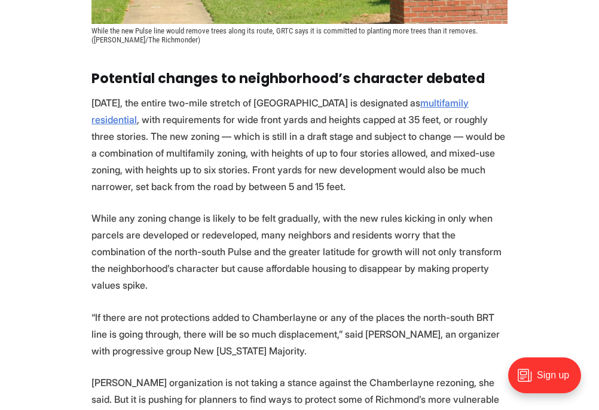
drag, startPoint x: 281, startPoint y: 167, endPoint x: 388, endPoint y: 228, distance: 123.7
click at [388, 228] on p "While any zoning change is likely to be felt gradually, with the new rules kick…" at bounding box center [300, 252] width 416 height 84
click at [149, 210] on p "While any zoning change is likely to be felt gradually, with the new rules kick…" at bounding box center [300, 252] width 416 height 84
click at [121, 210] on p "While any zoning change is likely to be felt gradually, with the new rules kick…" at bounding box center [300, 252] width 416 height 84
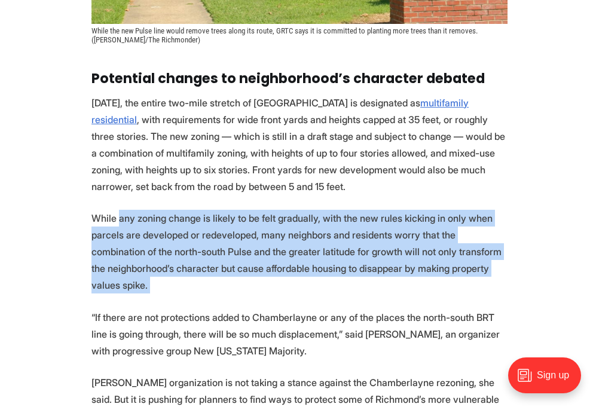
drag, startPoint x: 121, startPoint y: 170, endPoint x: 414, endPoint y: 234, distance: 300.0
click at [417, 235] on p "While any zoning change is likely to be felt gradually, with the new rules kick…" at bounding box center [300, 252] width 416 height 84
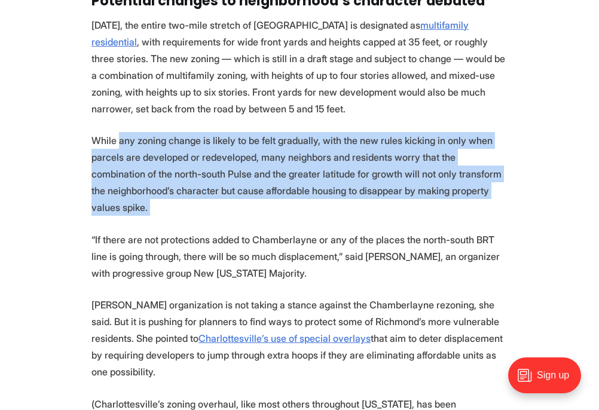
scroll to position [2273, 0]
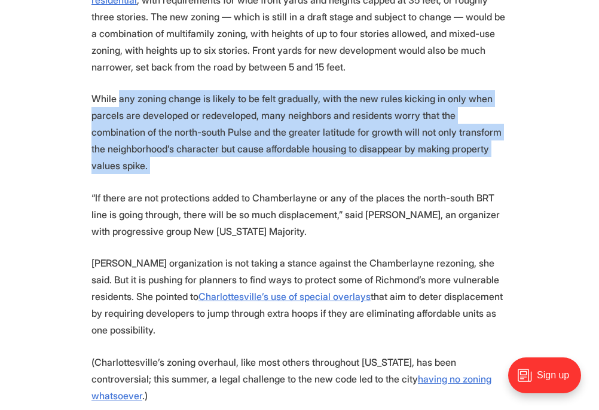
drag, startPoint x: 144, startPoint y: 289, endPoint x: 497, endPoint y: 321, distance: 354.3
drag, startPoint x: 331, startPoint y: 245, endPoint x: 582, endPoint y: 275, distance: 252.3
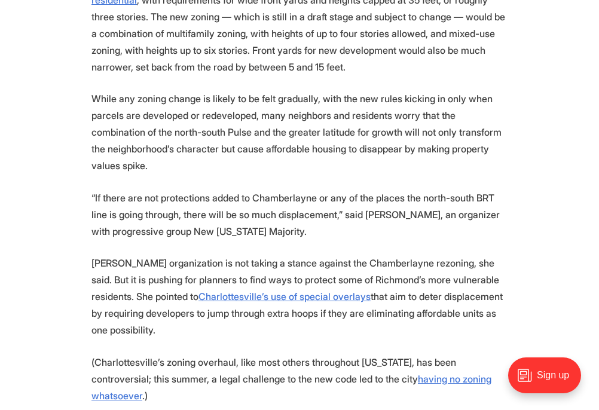
drag, startPoint x: 125, startPoint y: 289, endPoint x: 501, endPoint y: 310, distance: 376.2
click at [501, 354] on p "(Charlottesville’s zoning overhaul, like most others throughout Virginia, has b…" at bounding box center [300, 379] width 416 height 50
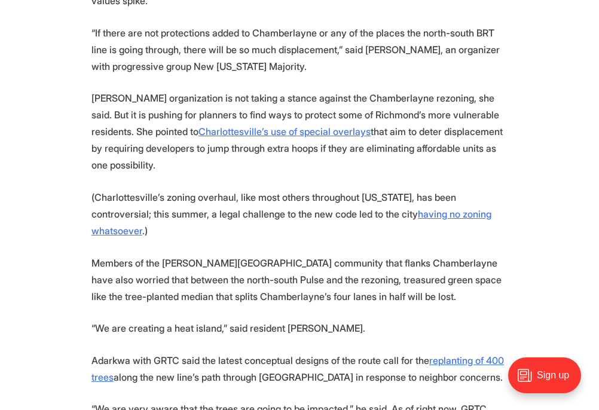
scroll to position [2392, 0]
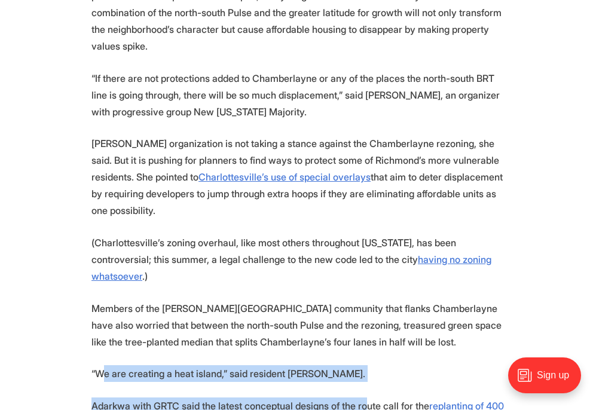
drag, startPoint x: 105, startPoint y: 285, endPoint x: 364, endPoint y: 312, distance: 261.0
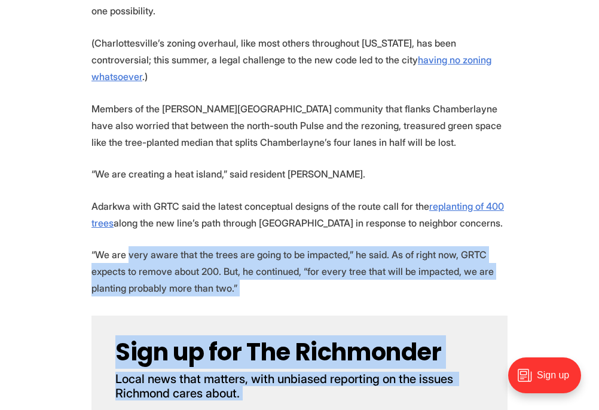
scroll to position [2629, 0]
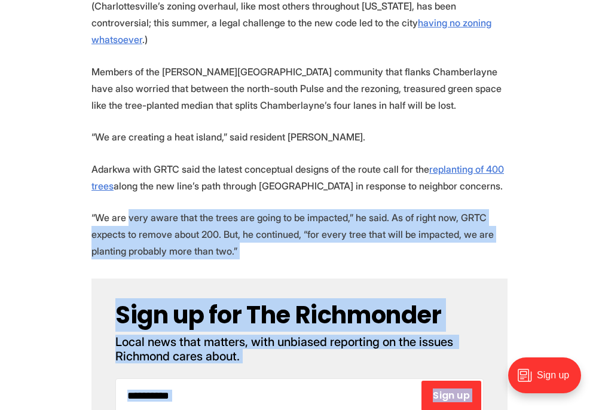
drag, startPoint x: 127, startPoint y: 364, endPoint x: 296, endPoint y: 400, distance: 172.4
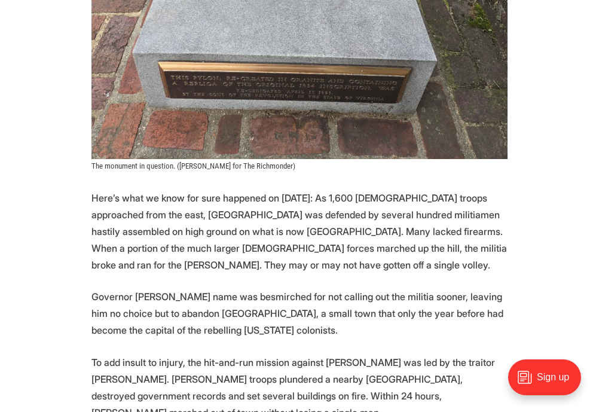
scroll to position [957, 0]
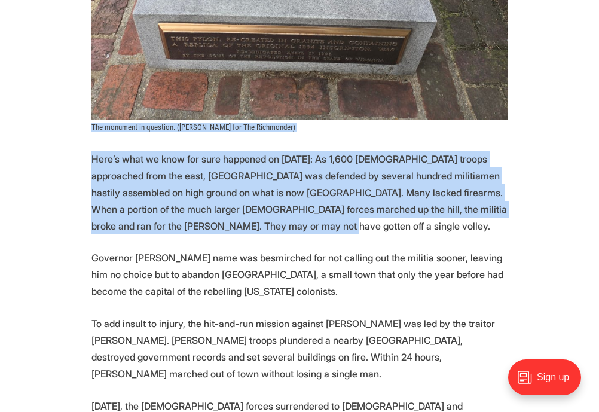
drag, startPoint x: 121, startPoint y: 147, endPoint x: 335, endPoint y: 221, distance: 226.4
click at [335, 221] on p "Here’s what we know for sure happened on [DATE]: As 1,600 [DEMOGRAPHIC_DATA] tr…" at bounding box center [300, 193] width 416 height 84
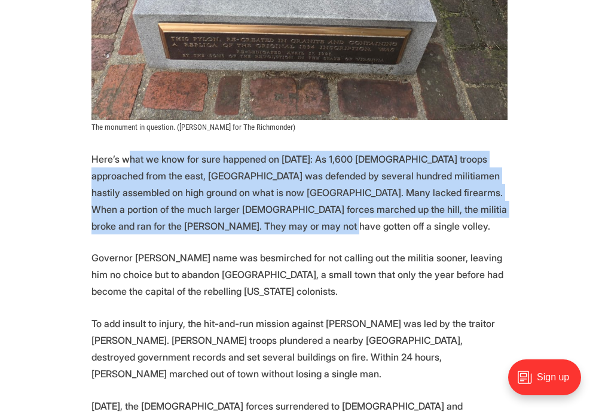
drag, startPoint x: 288, startPoint y: 224, endPoint x: 127, endPoint y: 158, distance: 174.4
click at [127, 158] on p "Here’s what we know for sure happened on [DATE]: As 1,600 [DEMOGRAPHIC_DATA] tr…" at bounding box center [300, 193] width 416 height 84
click at [241, 175] on p "Here’s what we know for sure happened on [DATE]: As 1,600 [DEMOGRAPHIC_DATA] tr…" at bounding box center [300, 193] width 416 height 84
click at [249, 175] on p "Here’s what we know for sure happened on [DATE]: As 1,600 [DEMOGRAPHIC_DATA] tr…" at bounding box center [300, 193] width 416 height 84
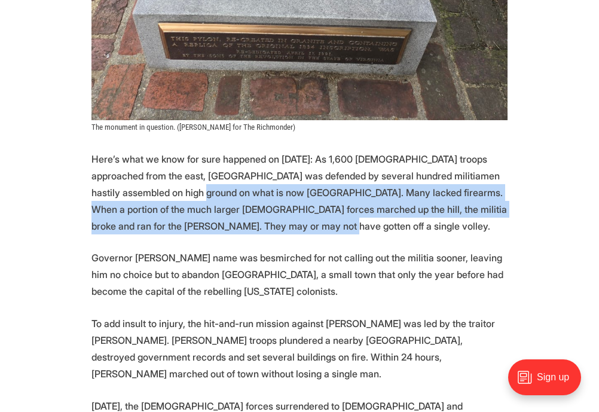
drag, startPoint x: 142, startPoint y: 195, endPoint x: 316, endPoint y: 227, distance: 176.3
click at [316, 227] on p "Here’s what we know for sure happened on [DATE]: As 1,600 [DEMOGRAPHIC_DATA] tr…" at bounding box center [300, 193] width 416 height 84
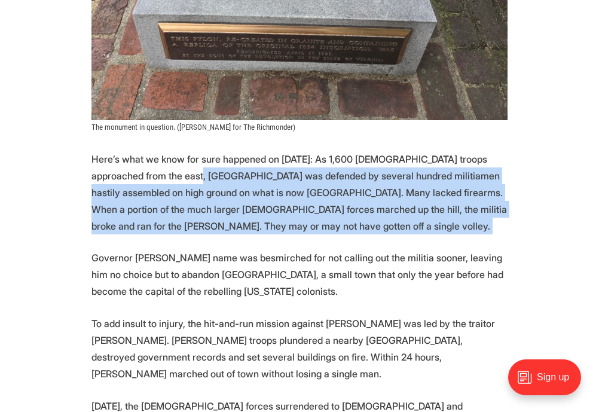
drag, startPoint x: 316, startPoint y: 227, endPoint x: 162, endPoint y: 168, distance: 164.5
click at [162, 168] on p "Here’s what we know for sure happened on [DATE]: As 1,600 [DEMOGRAPHIC_DATA] tr…" at bounding box center [300, 193] width 416 height 84
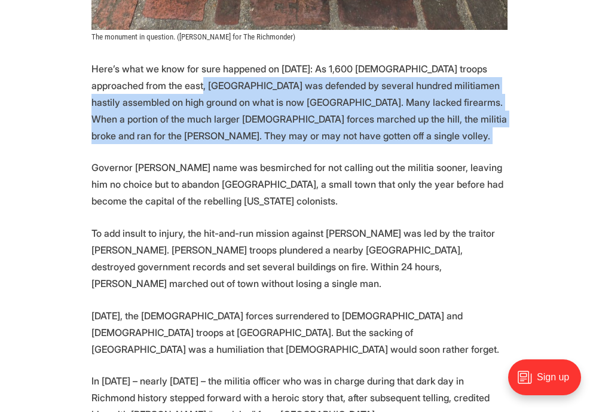
scroll to position [1077, 0]
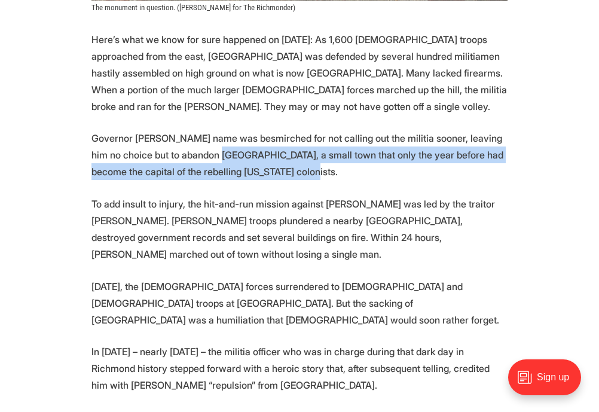
drag, startPoint x: 282, startPoint y: 174, endPoint x: 193, endPoint y: 160, distance: 89.7
click at [193, 160] on p "Governor [PERSON_NAME] name was besmirched for not calling out the militia soon…" at bounding box center [300, 155] width 416 height 50
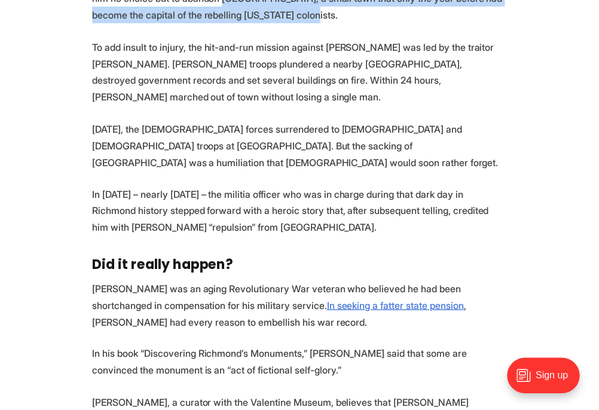
scroll to position [1196, 0]
